Goal: Information Seeking & Learning: Check status

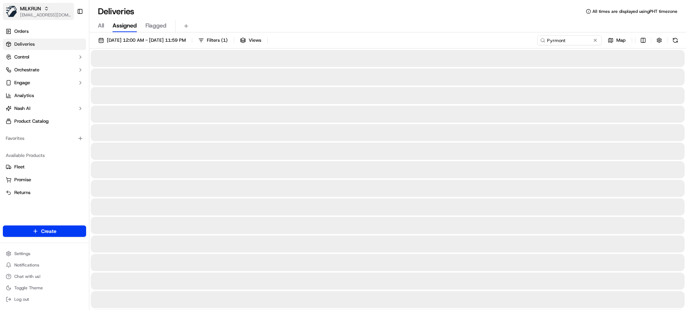
click at [35, 16] on span "[EMAIL_ADDRESS][DOMAIN_NAME]" at bounding box center [45, 15] width 51 height 6
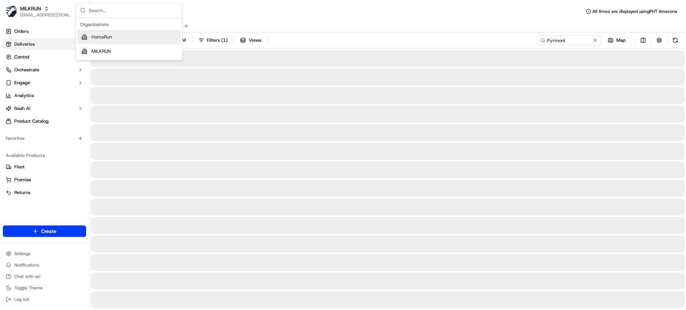
click at [106, 37] on span "HomeRun" at bounding box center [101, 37] width 20 height 6
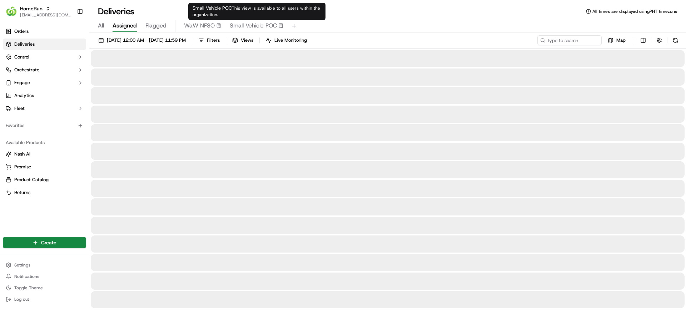
drag, startPoint x: 241, startPoint y: 27, endPoint x: 277, endPoint y: 49, distance: 41.9
click at [245, 28] on span "Small Vehicle POC" at bounding box center [253, 25] width 47 height 9
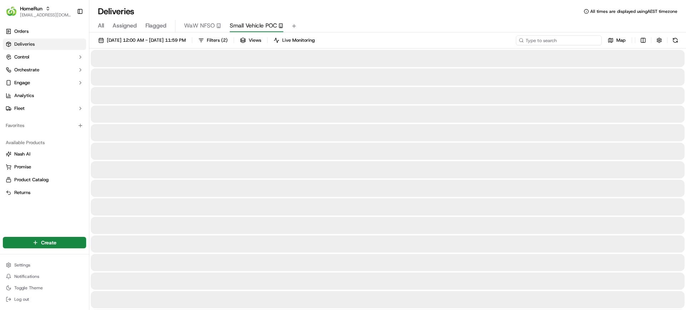
click at [551, 35] on input at bounding box center [559, 40] width 86 height 10
paste input "Dickson"
type input "Dickson"
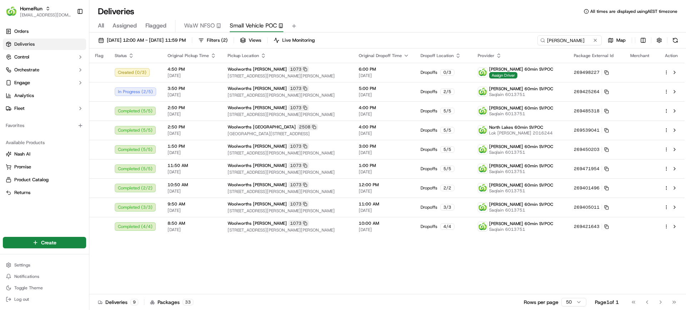
click at [464, 272] on div "Flag Status Original Pickup Time Pickup Location Original Dropoff Time Dropoff …" at bounding box center [386, 172] width 595 height 246
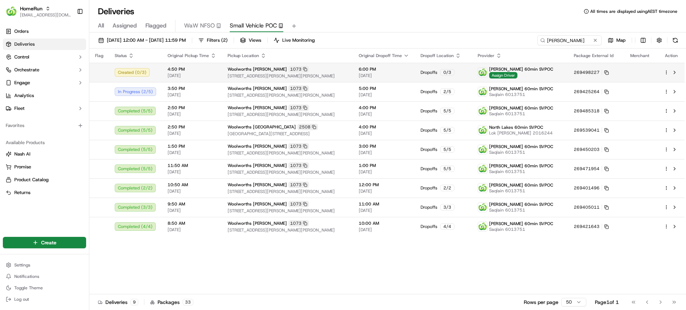
click at [666, 73] on html "HomeRun mvilals@woolworths.com.au Toggle Sidebar Orders Deliveries Control Orch…" at bounding box center [343, 155] width 686 height 310
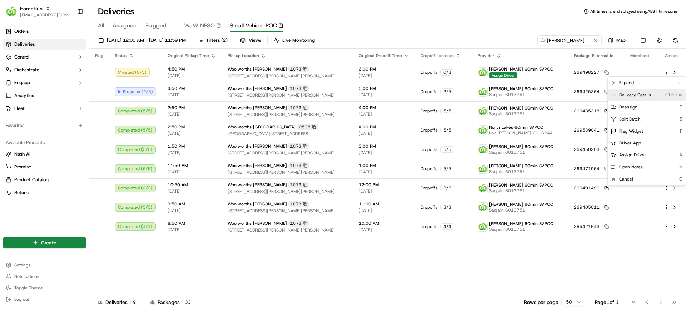
click at [631, 93] on span "Delivery Details" at bounding box center [635, 95] width 32 height 6
click at [622, 93] on span "Delivery Details" at bounding box center [635, 95] width 32 height 6
click at [627, 180] on span "Cancel" at bounding box center [626, 180] width 14 height 6
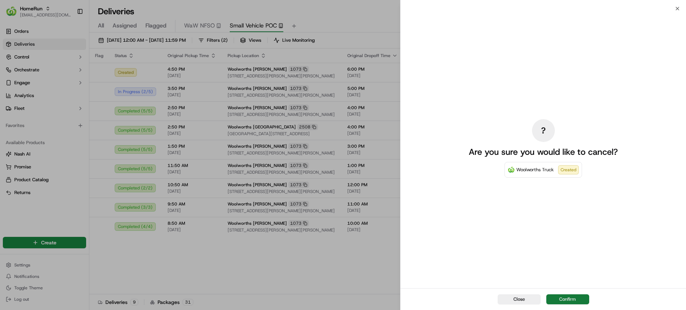
click at [576, 296] on button "Confirm" at bounding box center [567, 300] width 43 height 10
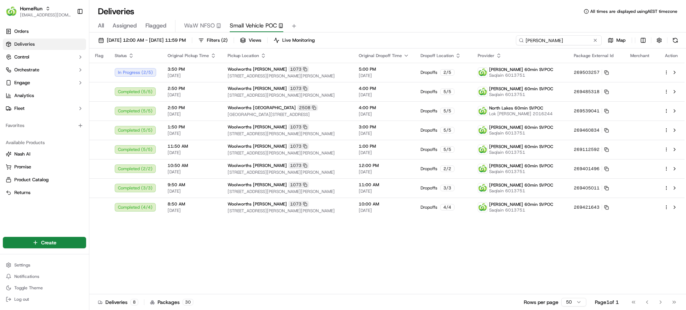
drag, startPoint x: 569, startPoint y: 41, endPoint x: 511, endPoint y: 45, distance: 58.4
click at [511, 45] on div "15/09/2025 12:00 AM - 15/09/2025 11:59 PM Filters ( 2 ) Views Live Monitoring D…" at bounding box center [387, 41] width 597 height 13
click at [92, 28] on div "All Assigned Flagged WaW NFSO Small Vehicle POC" at bounding box center [387, 26] width 597 height 13
click at [100, 27] on span "All" at bounding box center [101, 25] width 6 height 9
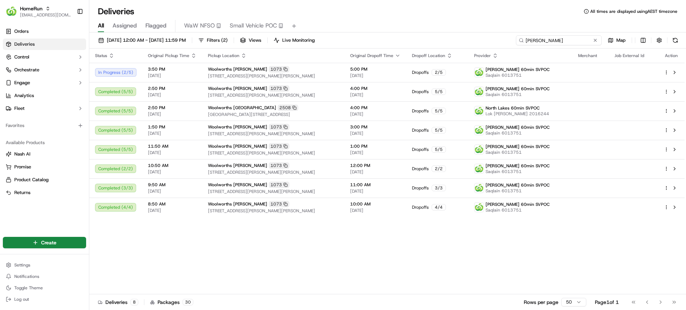
click at [565, 44] on input "Dickson" at bounding box center [559, 40] width 86 height 10
click at [413, 232] on div "Status Original Pickup Time Pickup Location Original Dropoff Time Dropoff Locat…" at bounding box center [386, 172] width 595 height 246
click at [103, 23] on span "All" at bounding box center [101, 25] width 6 height 9
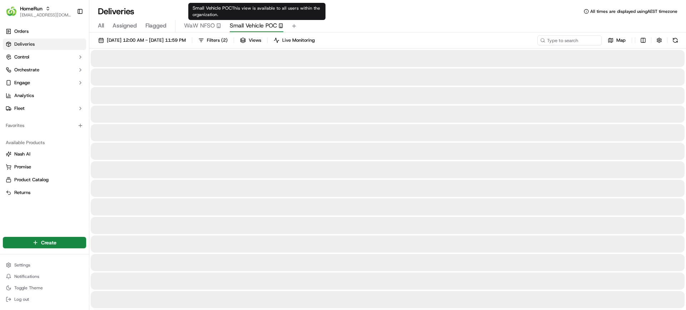
click at [238, 28] on span "Small Vehicle POC" at bounding box center [253, 25] width 47 height 9
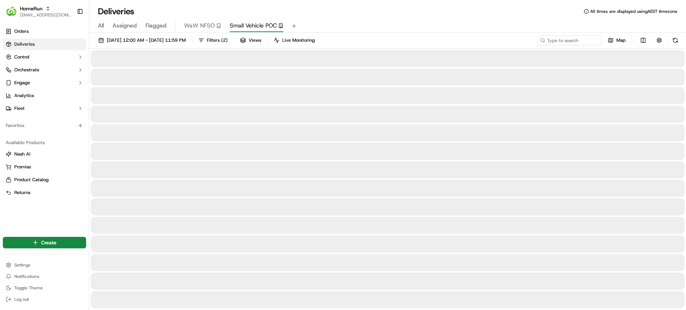
click at [100, 28] on span "All" at bounding box center [101, 25] width 6 height 9
click at [561, 38] on input at bounding box center [559, 40] width 86 height 10
paste input "Dickson"
type input "Dickson"
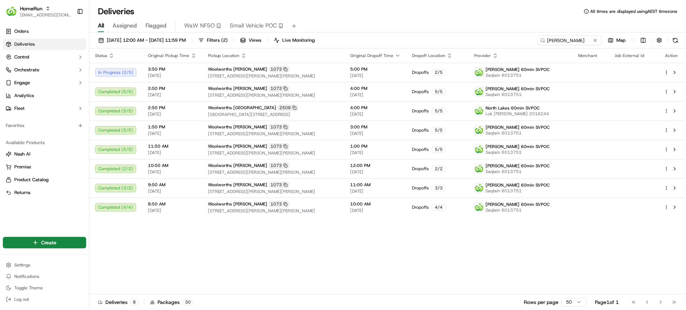
click at [478, 40] on div "15/09/2025 12:00 AM - 15/09/2025 11:59 PM Filters ( 2 ) Views Live Monitoring D…" at bounding box center [387, 41] width 597 height 13
drag, startPoint x: 581, startPoint y: 39, endPoint x: 512, endPoint y: 39, distance: 69.0
click at [512, 39] on div "15/09/2025 12:00 AM - 15/09/2025 11:59 PM Filters ( 2 ) Views Live Monitoring D…" at bounding box center [387, 41] width 597 height 13
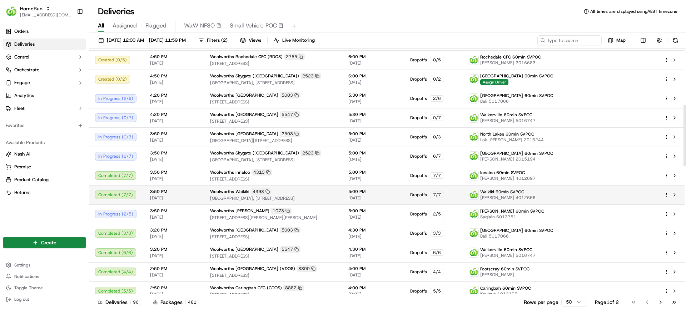
scroll to position [223, 0]
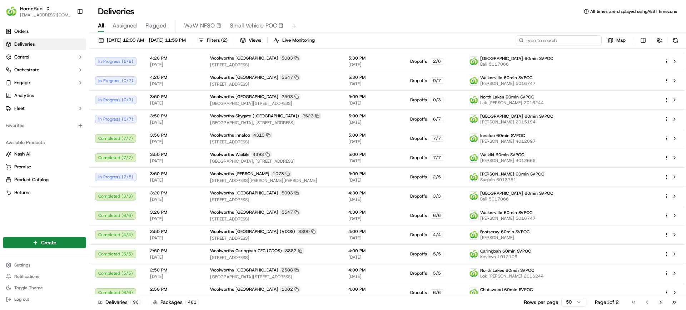
click at [562, 38] on input at bounding box center [559, 40] width 86 height 10
paste input "Dickson"
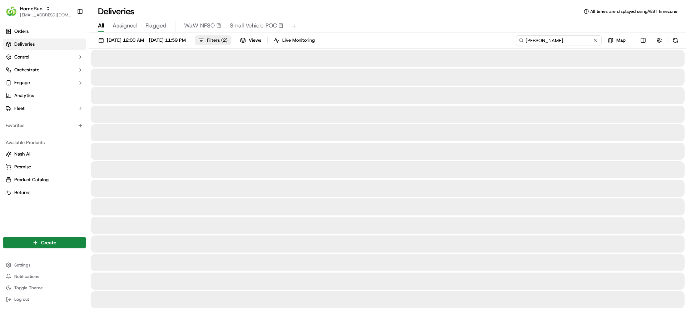
type input "Dickson"
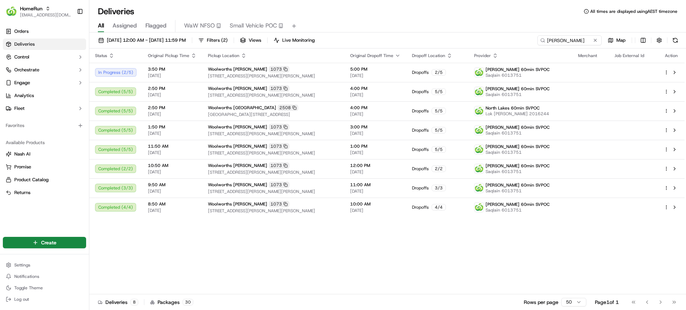
click at [330, 239] on div "Status Original Pickup Time Pickup Location Original Dropoff Time Dropoff Locat…" at bounding box center [386, 172] width 595 height 246
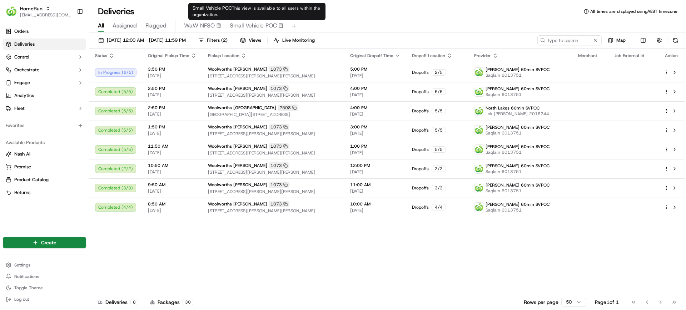
click at [264, 24] on span "Small Vehicle POC" at bounding box center [253, 25] width 47 height 9
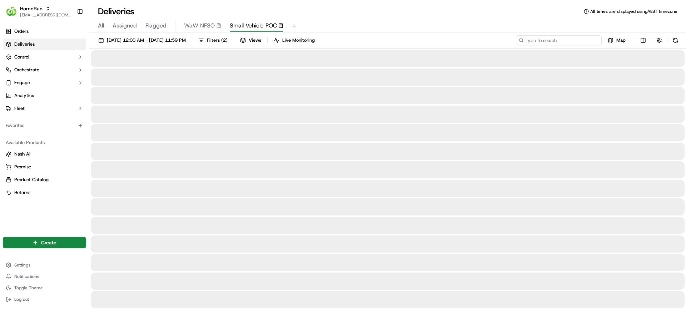
click at [565, 38] on input at bounding box center [559, 40] width 86 height 10
paste input "Dickson"
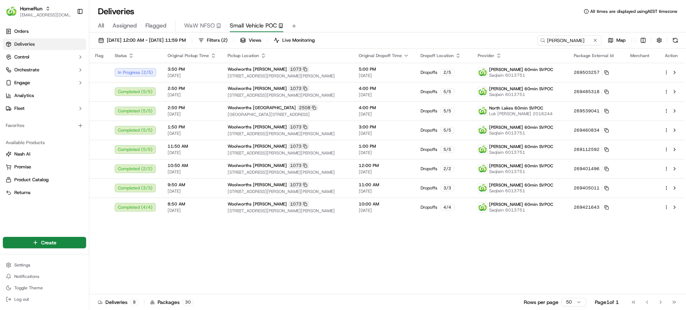
click at [324, 259] on div "Flag Status Original Pickup Time Pickup Location Original Dropoff Time Dropoff …" at bounding box center [386, 172] width 595 height 246
click at [386, 261] on div "Flag Status Original Pickup Time Pickup Location Original Dropoff Time Dropoff …" at bounding box center [386, 172] width 595 height 246
drag, startPoint x: 316, startPoint y: 20, endPoint x: 377, endPoint y: 30, distance: 62.2
click at [316, 20] on div "All Assigned Flagged WaW NFSO Small Vehicle POC" at bounding box center [387, 26] width 597 height 13
click at [566, 42] on input "Dickson" at bounding box center [559, 40] width 86 height 10
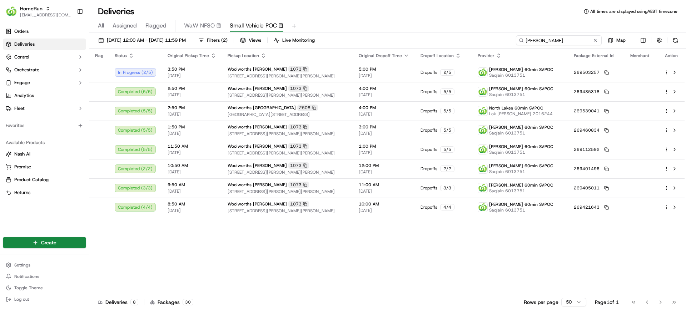
click at [566, 42] on input "Dickson" at bounding box center [559, 40] width 86 height 10
paste input "North Lakes"
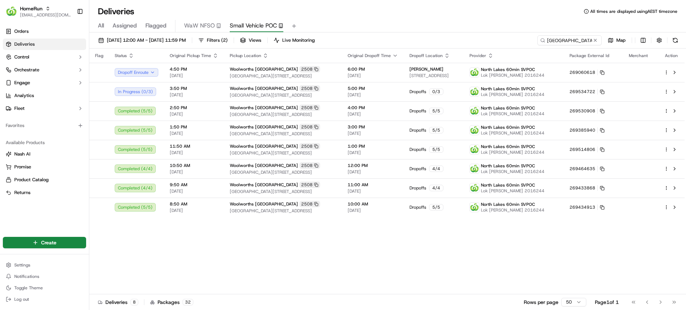
click at [409, 253] on div "Flag Status Original Pickup Time Pickup Location Original Dropoff Time Dropoff …" at bounding box center [386, 172] width 595 height 246
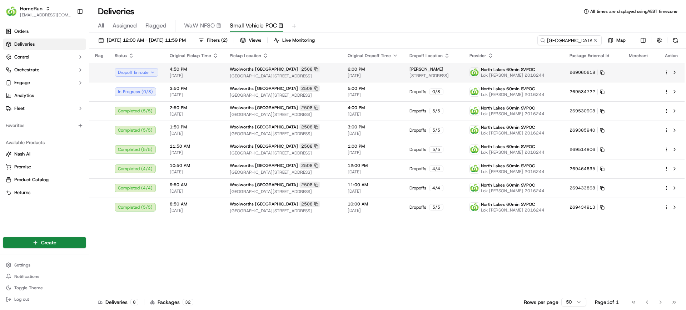
click at [665, 72] on html "HomeRun mvilals@woolworths.com.au Toggle Sidebar Orders Deliveries Control Orch…" at bounding box center [343, 155] width 686 height 310
drag, startPoint x: 426, startPoint y: 68, endPoint x: 416, endPoint y: 76, distance: 13.0
click at [412, 77] on html "HomeRun mvilals@woolworths.com.au Toggle Sidebar Orders Deliveries Control Orch…" at bounding box center [343, 155] width 686 height 310
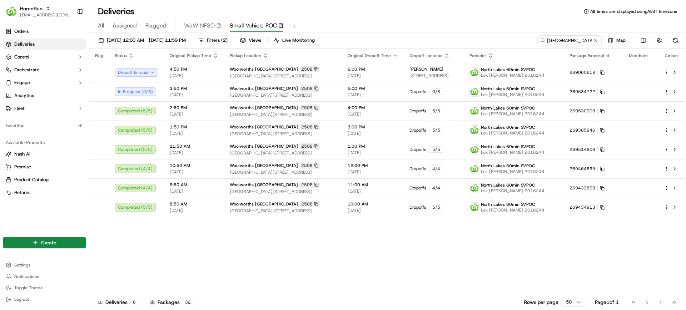
click at [422, 248] on div "Flag Status Original Pickup Time Pickup Location Original Dropoff Time Dropoff …" at bounding box center [386, 172] width 595 height 246
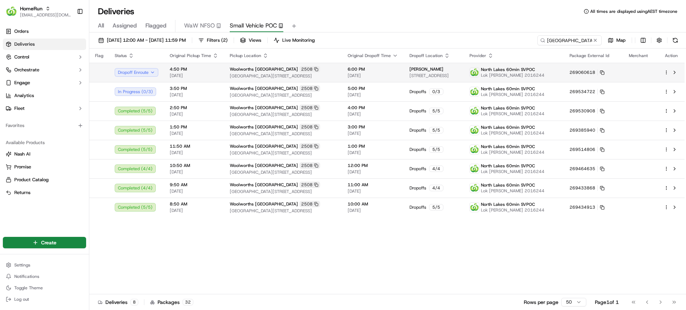
click at [663, 76] on td at bounding box center [671, 72] width 26 height 19
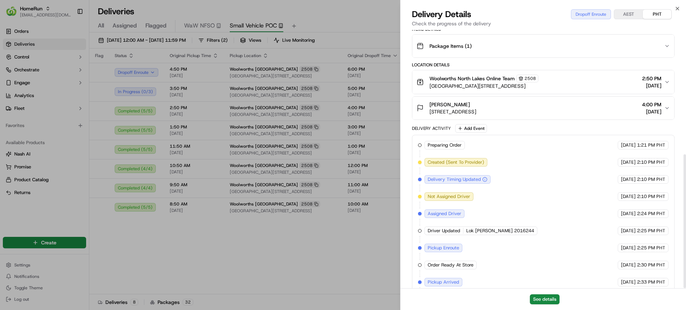
scroll to position [240, 0]
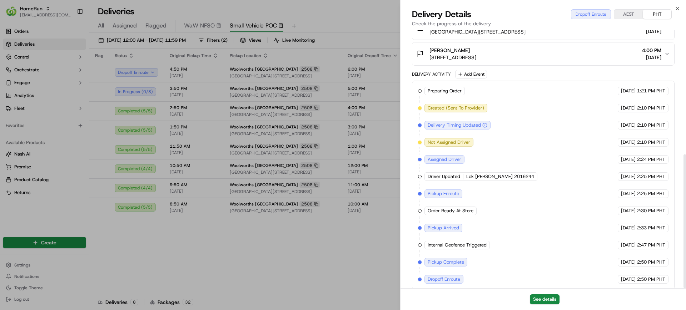
drag, startPoint x: 275, startPoint y: 309, endPoint x: 386, endPoint y: 245, distance: 127.7
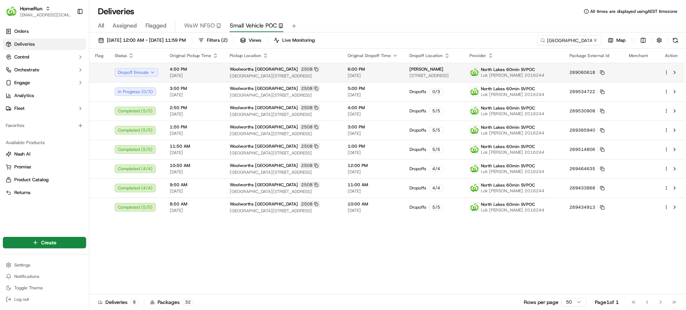
click at [666, 73] on html "HomeRun mvilals@woolworths.com.au Toggle Sidebar Orders Deliveries Control Orch…" at bounding box center [343, 155] width 686 height 310
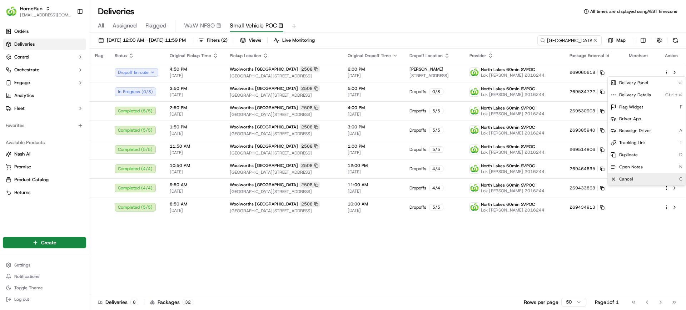
click at [632, 179] on span "Cancel" at bounding box center [626, 180] width 14 height 6
click at [387, 21] on div "All Assigned Flagged WaW NFSO Small Vehicle POC" at bounding box center [387, 26] width 597 height 13
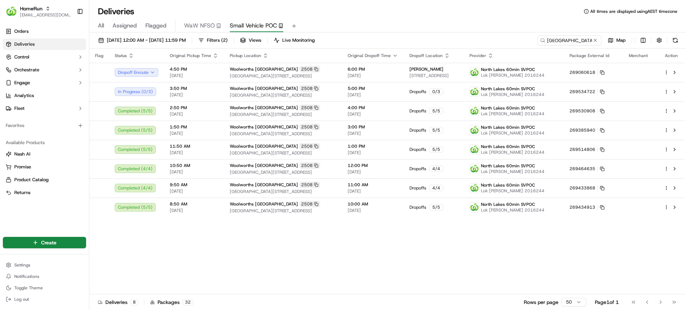
click at [416, 255] on div "Flag Status Original Pickup Time Pickup Location Original Dropoff Time Dropoff …" at bounding box center [386, 172] width 595 height 246
click at [464, 88] on td "Dropoffs 0 / 3" at bounding box center [434, 91] width 60 height 19
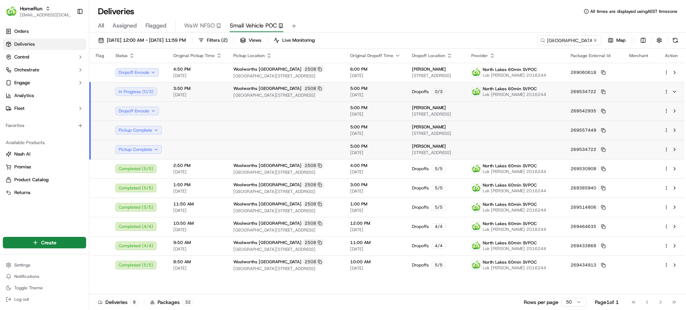
click at [213, 84] on td "3:50 PM 15/09/2025" at bounding box center [198, 91] width 60 height 19
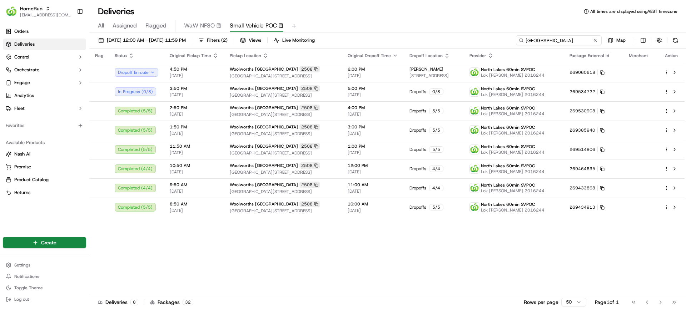
click at [557, 41] on input "North Lakes" at bounding box center [559, 40] width 86 height 10
click at [557, 40] on input "North Lakes" at bounding box center [559, 40] width 86 height 10
paste input "Dickson"
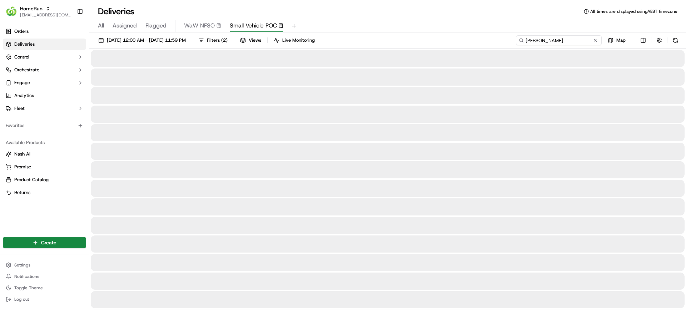
type input "Dickson"
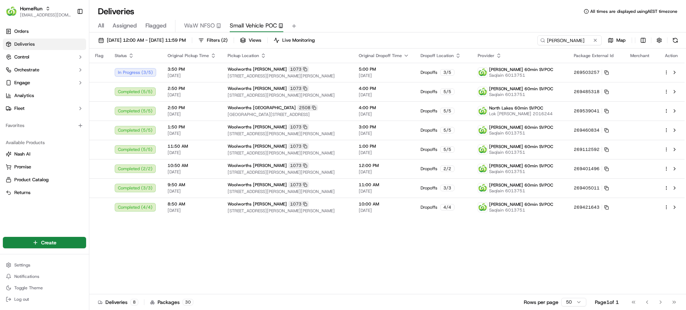
click at [413, 18] on div "All Assigned Flagged WaW NFSO Small Vehicle POC" at bounding box center [387, 24] width 597 height 15
click at [388, 274] on div "Flag Status Original Pickup Time Pickup Location Original Dropoff Time Dropoff …" at bounding box center [386, 172] width 595 height 246
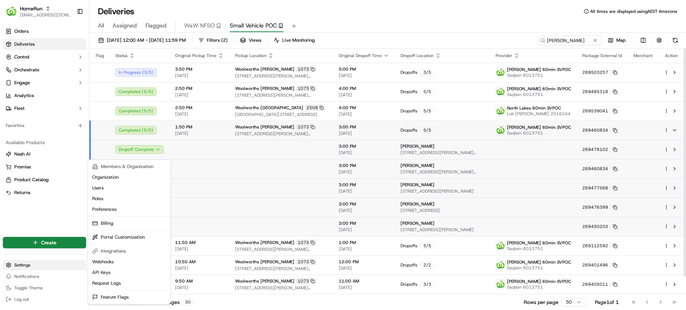
click at [79, 270] on html "HomeRun mvilals@woolworths.com.au Toggle Sidebar Orders Deliveries Control Orch…" at bounding box center [343, 155] width 686 height 310
click at [59, 210] on html "HomeRun mvilals@woolworths.com.au Toggle Sidebar Orders Deliveries Control Orch…" at bounding box center [343, 155] width 686 height 310
click at [61, 208] on html "HomeRun mvilals@woolworths.com.au Toggle Sidebar Orders Deliveries Control Orch…" at bounding box center [343, 155] width 686 height 310
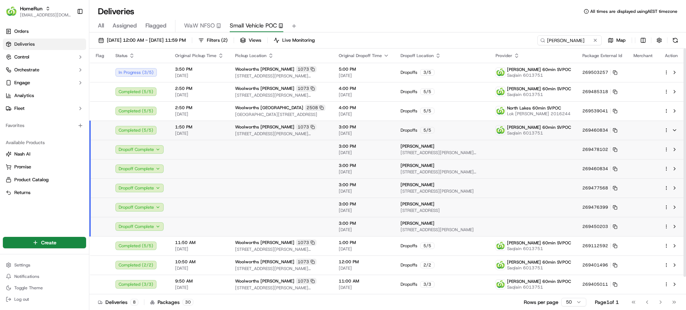
drag, startPoint x: 357, startPoint y: 18, endPoint x: 363, endPoint y: 4, distance: 14.9
click at [360, 9] on div "Deliveries All times are displayed using AEST timezone All Assigned Flagged WaW…" at bounding box center [387, 155] width 597 height 310
click at [106, 130] on td at bounding box center [100, 130] width 20 height 19
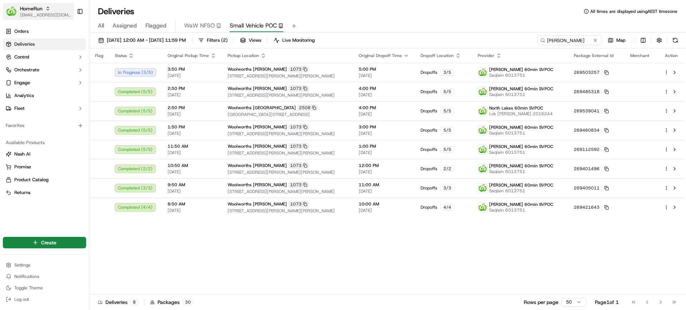
click at [50, 15] on span "[EMAIL_ADDRESS][DOMAIN_NAME]" at bounding box center [45, 15] width 51 height 6
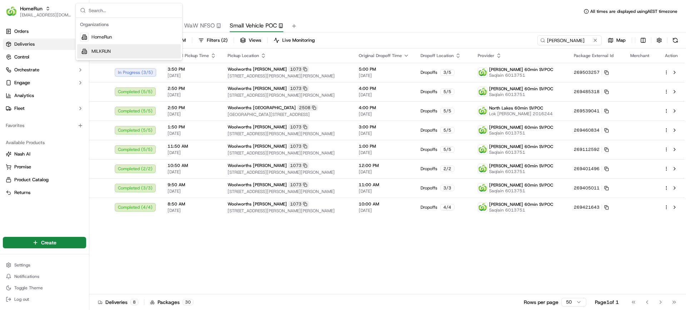
click at [98, 50] on span "MILKRUN" at bounding box center [100, 51] width 19 height 6
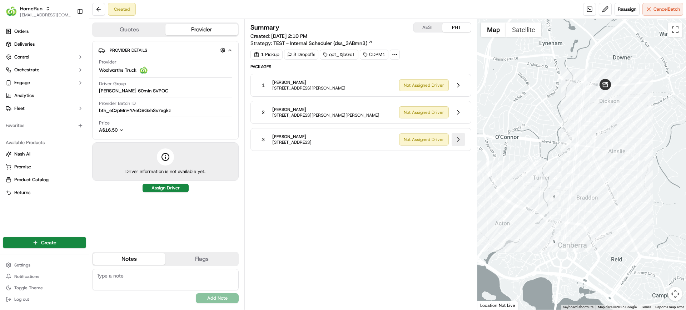
click at [459, 137] on button at bounding box center [459, 140] width 14 height 14
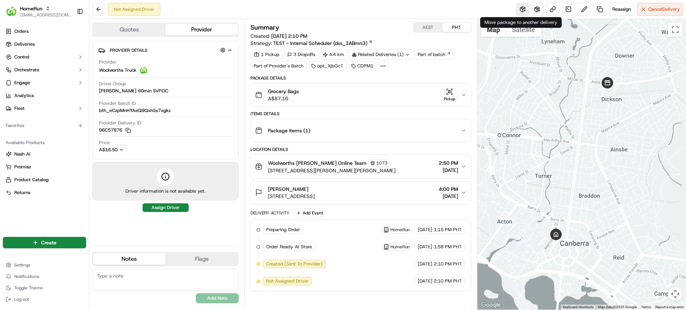
click at [517, 9] on button at bounding box center [522, 9] width 13 height 13
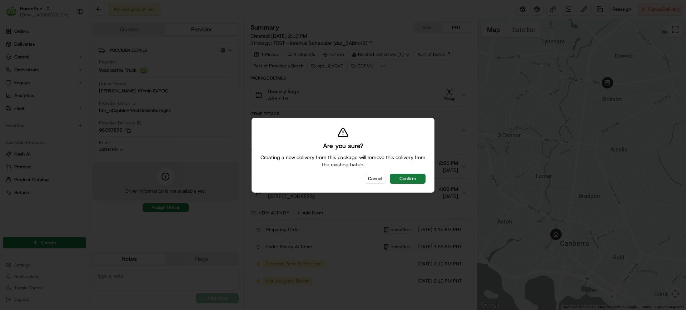
click at [406, 183] on button "Confirm" at bounding box center [408, 179] width 36 height 10
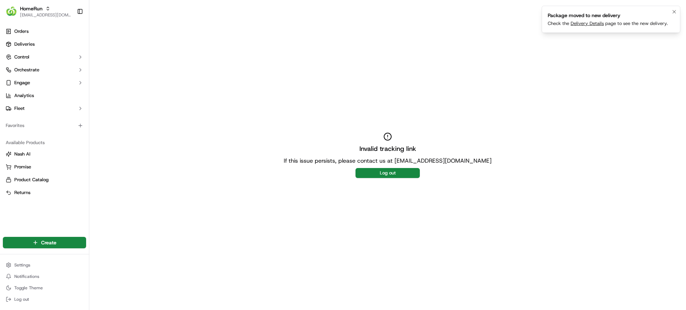
click at [580, 26] on link "Delivery Details" at bounding box center [587, 23] width 33 height 6
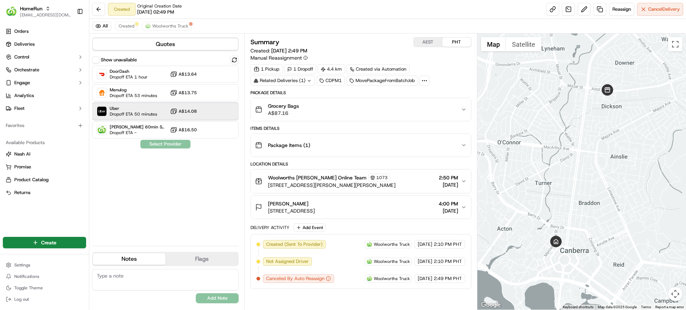
click at [132, 105] on div "Uber Dropoff ETA 50 minutes A$14.08" at bounding box center [165, 111] width 146 height 17
click at [172, 141] on button "Assign Provider" at bounding box center [165, 144] width 51 height 9
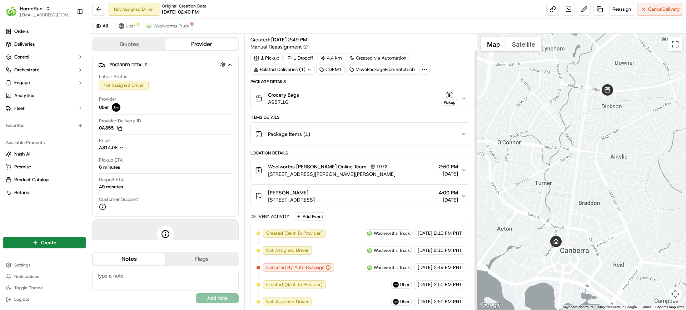
scroll to position [17, 0]
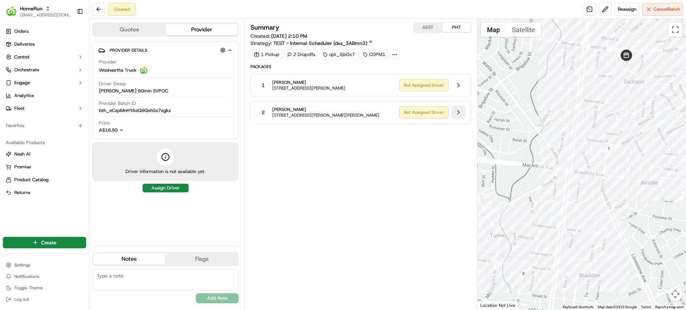
click at [457, 111] on button at bounding box center [459, 113] width 14 height 14
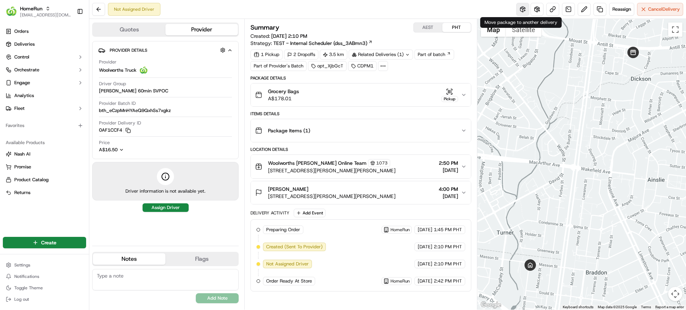
click at [521, 15] on button at bounding box center [522, 9] width 13 height 13
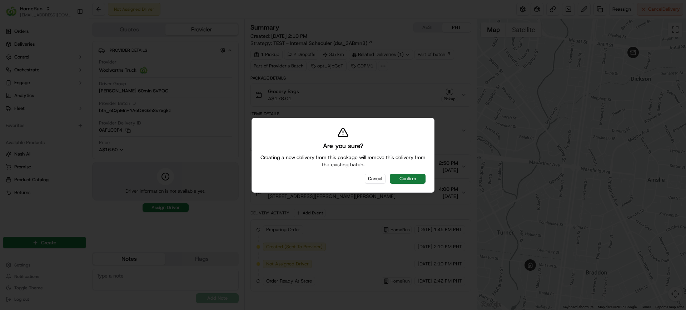
click at [408, 175] on button "Confirm" at bounding box center [408, 179] width 36 height 10
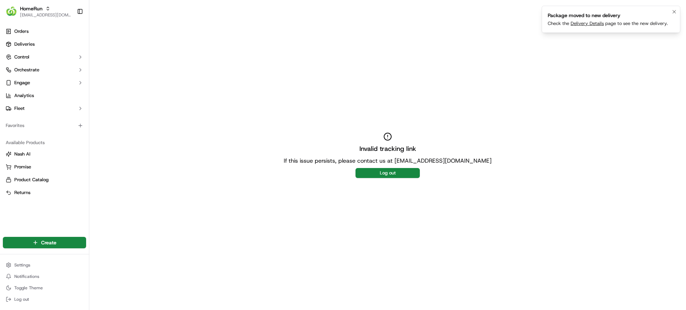
click at [583, 20] on link "Delivery Details" at bounding box center [587, 23] width 33 height 6
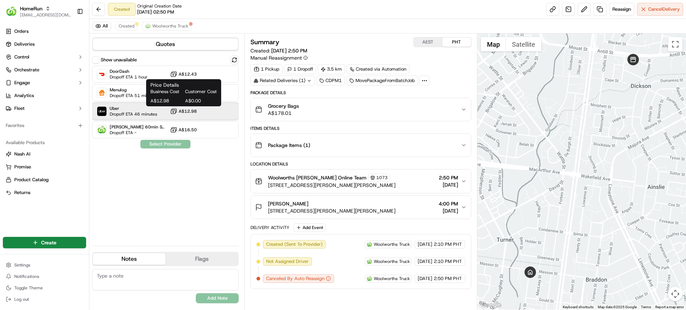
click at [169, 113] on div "Uber Dropoff ETA 46 minutes A$12.98" at bounding box center [165, 111] width 146 height 17
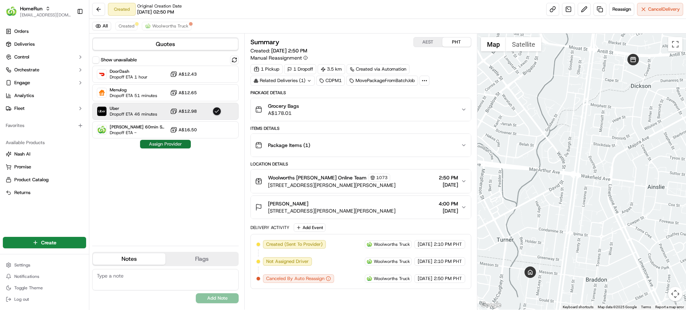
click at [182, 146] on button "Assign Provider" at bounding box center [165, 144] width 51 height 9
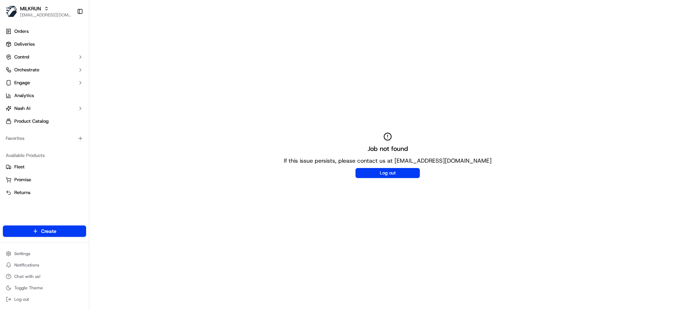
drag, startPoint x: 381, startPoint y: 173, endPoint x: 300, endPoint y: 78, distance: 125.2
click at [300, 78] on div "Job not found If this issue persists, please contact us at [EMAIL_ADDRESS][DOMA…" at bounding box center [387, 155] width 597 height 310
click at [346, 73] on div "Job not found If this issue persists, please contact us at [EMAIL_ADDRESS][DOMA…" at bounding box center [387, 155] width 597 height 310
drag, startPoint x: 489, startPoint y: 95, endPoint x: 481, endPoint y: 89, distance: 10.2
click at [488, 95] on div "Job not found If this issue persists, please contact us at [EMAIL_ADDRESS][DOMA…" at bounding box center [387, 155] width 597 height 310
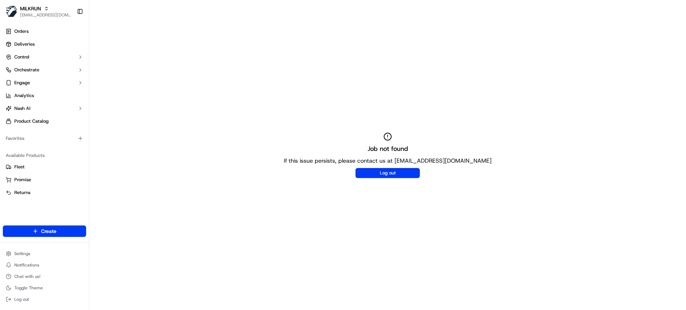
drag, startPoint x: 184, startPoint y: 154, endPoint x: 199, endPoint y: 134, distance: 26.0
click at [184, 154] on div "Job not found If this issue persists, please contact us at [EMAIL_ADDRESS][DOMA…" at bounding box center [387, 155] width 597 height 310
click at [369, 82] on div "Job not found If this issue persists, please contact us at support@usenash.com …" at bounding box center [387, 155] width 597 height 310
